Goal: Transaction & Acquisition: Subscribe to service/newsletter

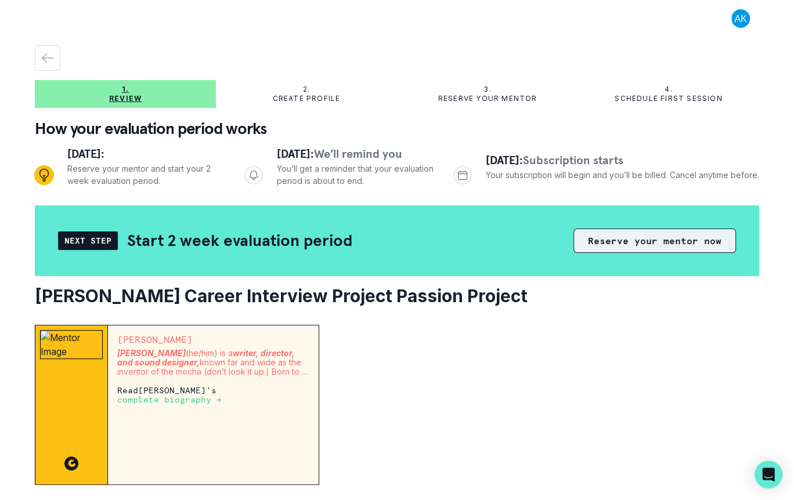
click at [676, 232] on button "Reserve your mentor now" at bounding box center [654, 241] width 162 height 24
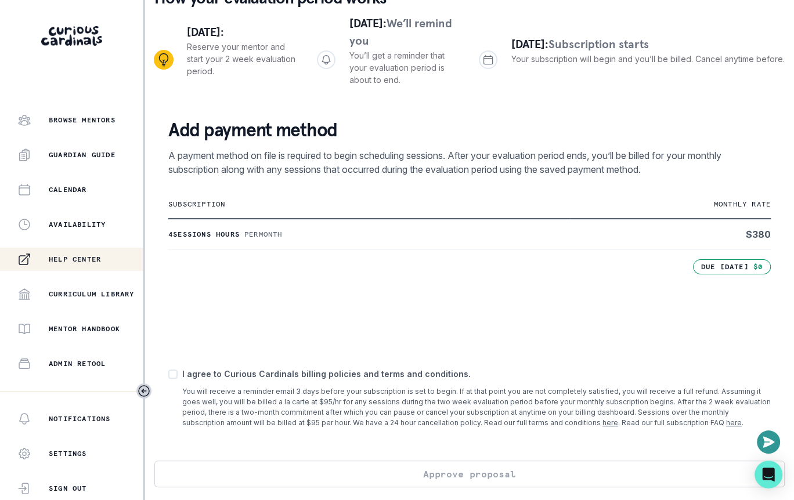
scroll to position [246, 0]
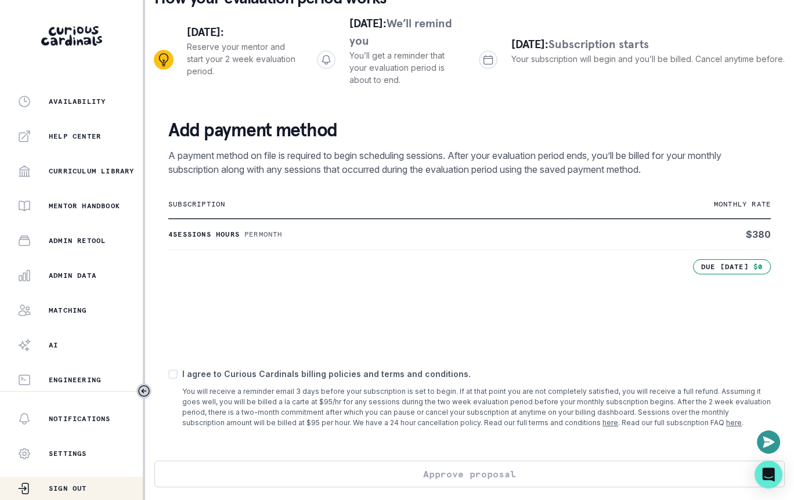
click at [82, 484] on p "Sign Out" at bounding box center [68, 488] width 38 height 9
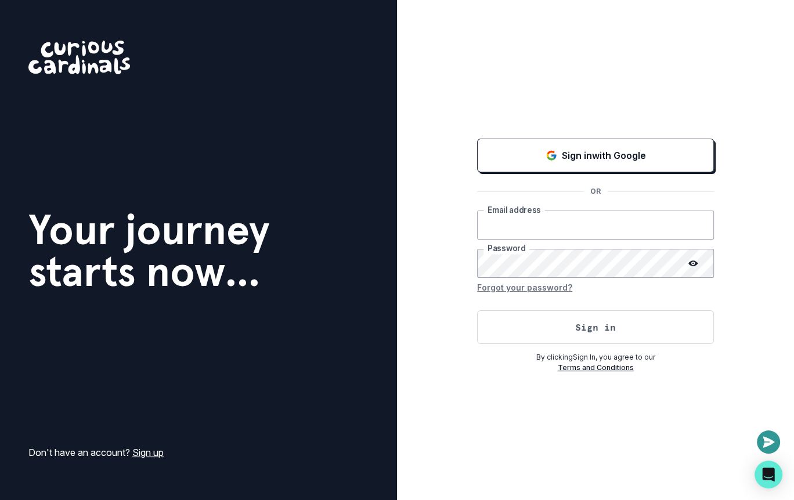
type input "alec@curiouscardinals.com"
